Goal: Navigation & Orientation: Find specific page/section

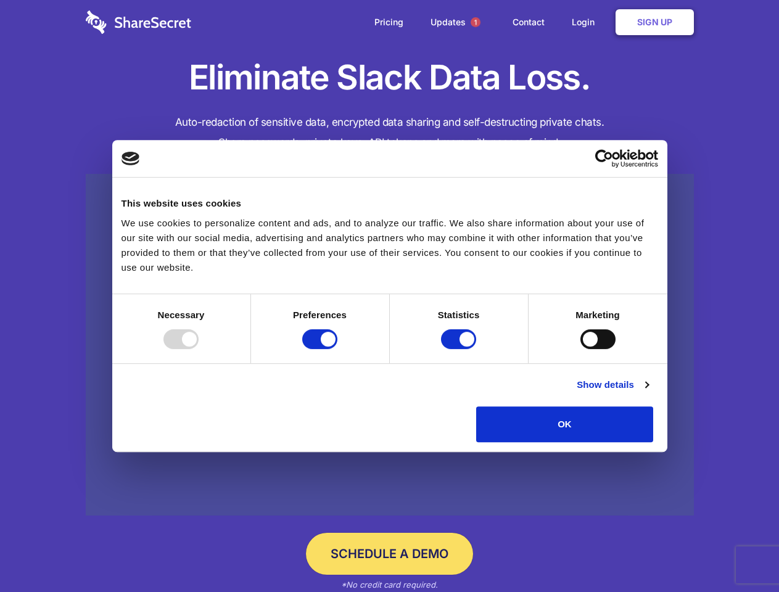
click at [199, 349] on div at bounding box center [181, 339] width 35 height 20
click at [337, 349] on input "Preferences" at bounding box center [319, 339] width 35 height 20
checkbox input "false"
click at [460, 349] on input "Statistics" at bounding box center [458, 339] width 35 height 20
checkbox input "false"
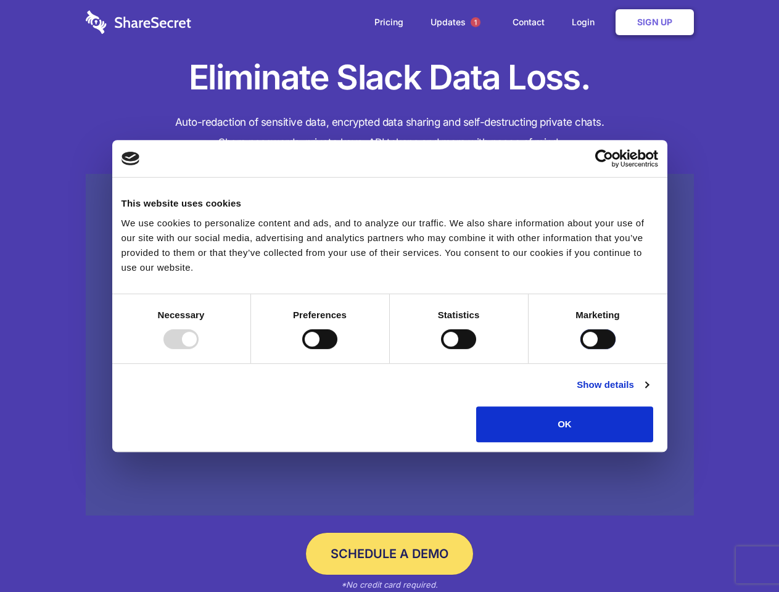
click at [581, 349] on input "Marketing" at bounding box center [598, 339] width 35 height 20
checkbox input "true"
click at [648, 392] on link "Show details" at bounding box center [613, 385] width 72 height 15
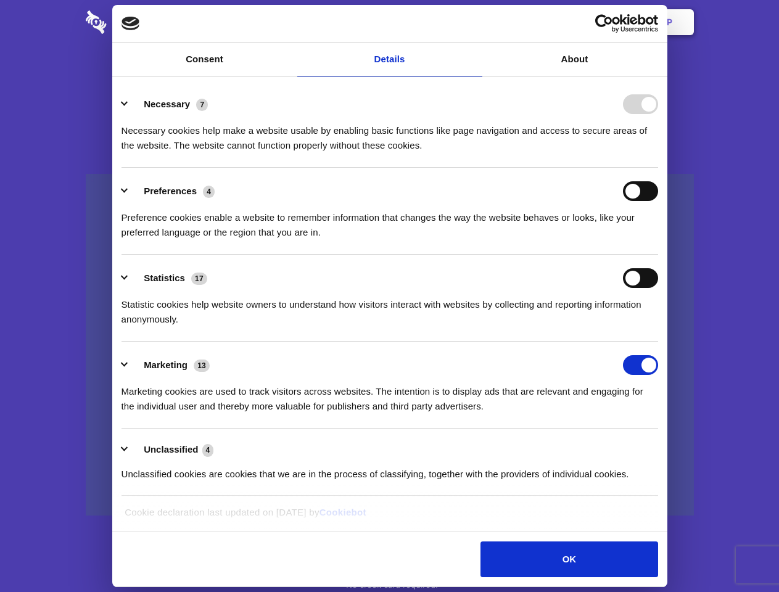
click at [658, 168] on li "Necessary 7 Necessary cookies help make a website usable by enabling basic func…" at bounding box center [390, 124] width 537 height 87
click at [475, 22] on span "1" at bounding box center [476, 22] width 10 height 10
